Goal: Information Seeking & Learning: Learn about a topic

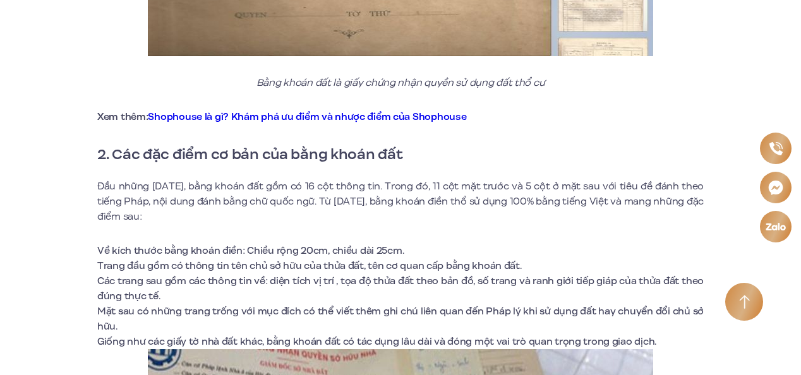
scroll to position [1061, 0]
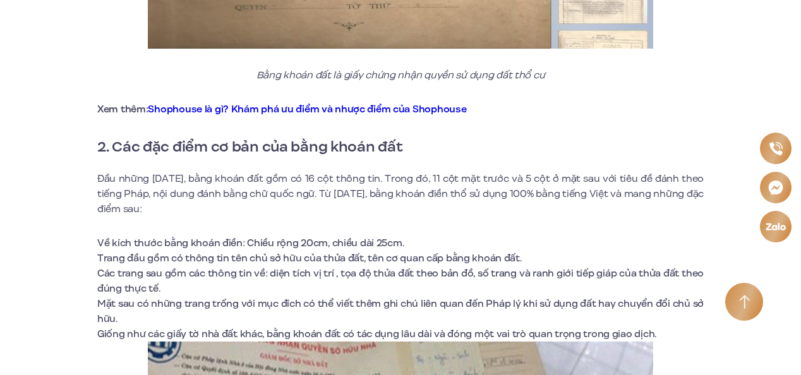
click at [669, 251] on li "Trang đầu gồm có thông tin tên chủ sở hữu của thửa đất, tên cơ quan cấp bằng kh…" at bounding box center [400, 258] width 606 height 15
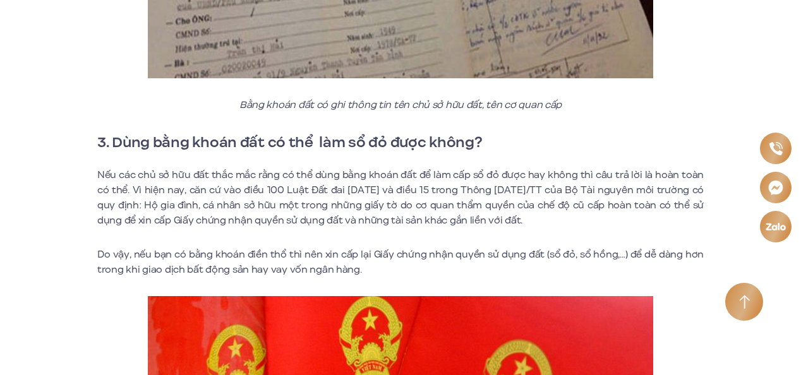
scroll to position [1718, 0]
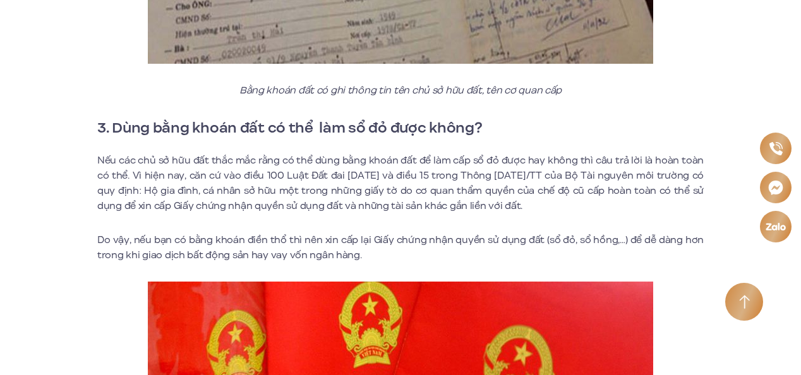
click at [669, 245] on p "Do vậy, nếu bạn có bằng khoán điền thổ thì nên xin cấp lại Giấy chứng nhận quyề…" at bounding box center [400, 247] width 606 height 30
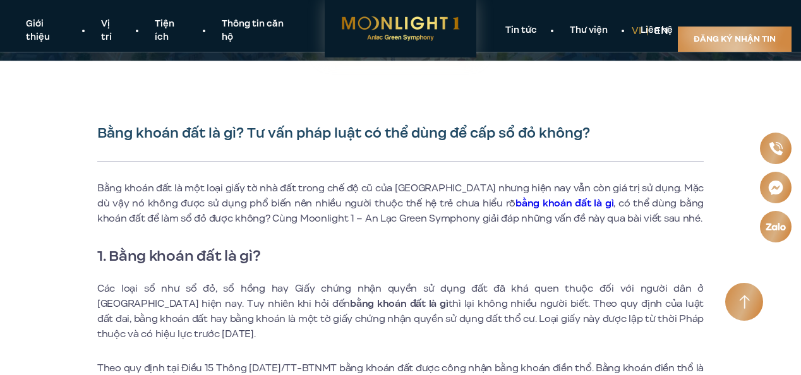
scroll to position [228, 0]
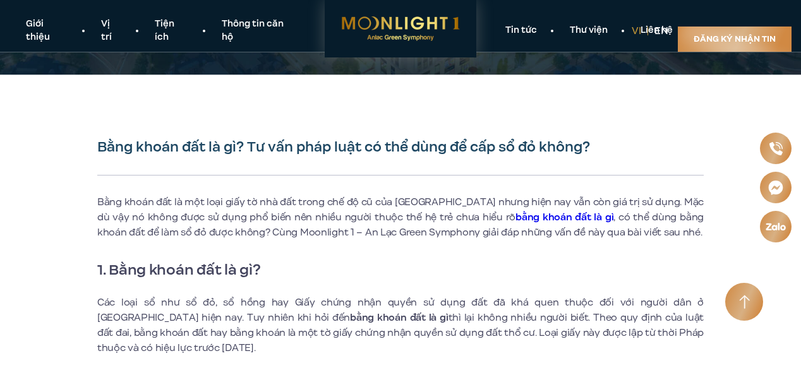
click at [409, 305] on p "Các loại sổ như sổ đỏ, sổ hồng hay Giấy chứng nhận quyền sử dụng đất đã khá que…" at bounding box center [400, 325] width 606 height 61
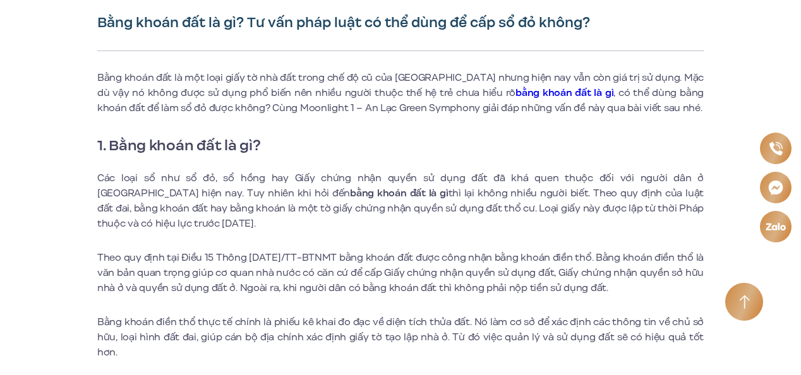
scroll to position [354, 0]
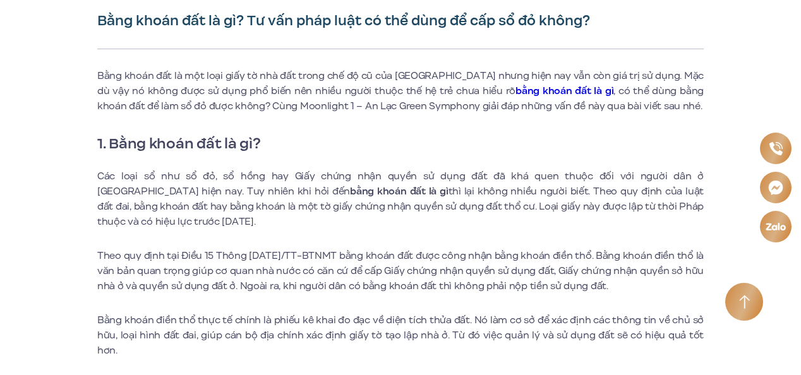
drag, startPoint x: 599, startPoint y: 206, endPoint x: 153, endPoint y: 225, distance: 446.2
click at [153, 225] on p "Các loại sổ như sổ đỏ, sổ hồng hay Giấy chứng nhận quyền sử dụng đất đã khá que…" at bounding box center [400, 199] width 606 height 61
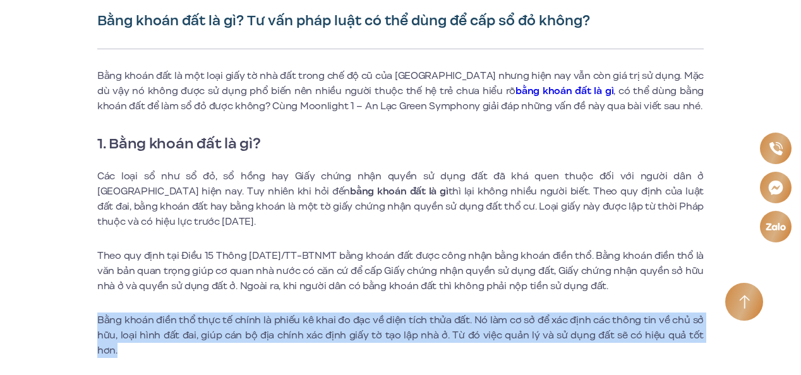
drag, startPoint x: 98, startPoint y: 323, endPoint x: 735, endPoint y: 333, distance: 636.5
copy p "Bằng khoán điền thổ thực tế chính là phiếu kê khai đo đạc về diện tích thửa đất…"
